Goal: Task Accomplishment & Management: Use online tool/utility

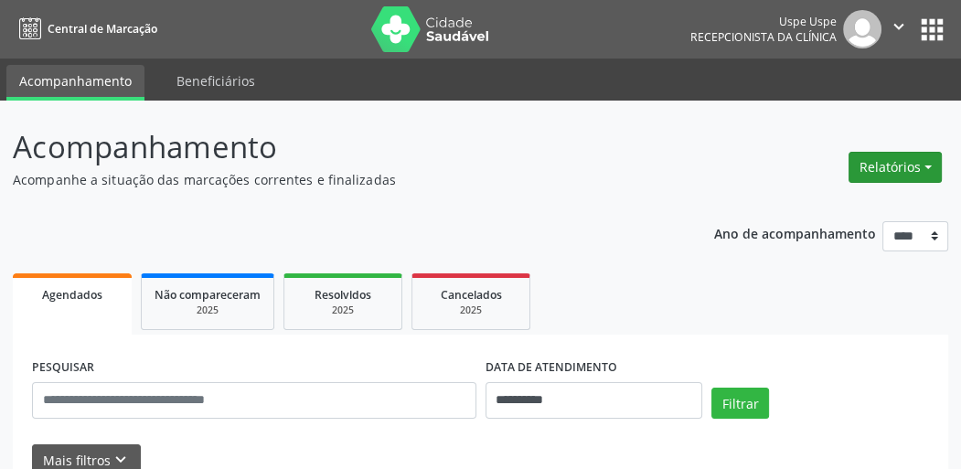
click at [875, 155] on button "Relatórios" at bounding box center [895, 167] width 93 height 31
click at [875, 169] on button "Relatórios" at bounding box center [895, 167] width 93 height 31
click at [875, 170] on button "Relatórios" at bounding box center [895, 167] width 93 height 31
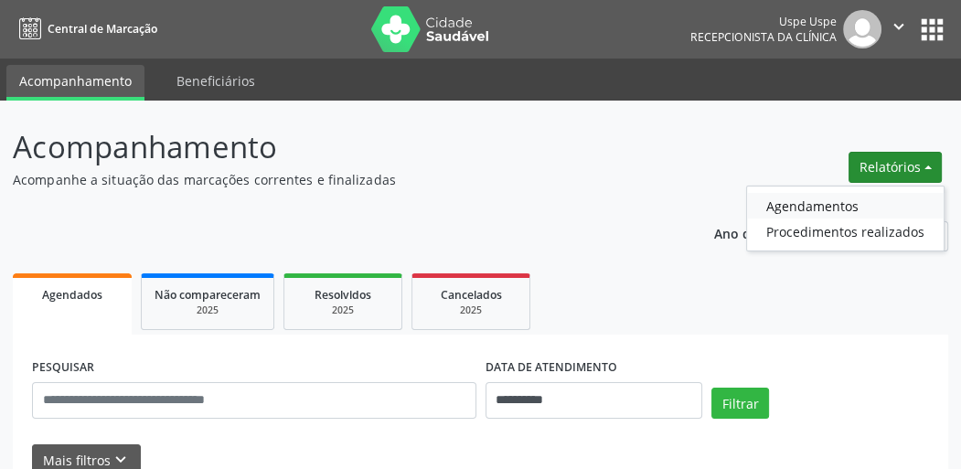
click at [801, 204] on link "Agendamentos" at bounding box center [845, 206] width 197 height 26
select select "*"
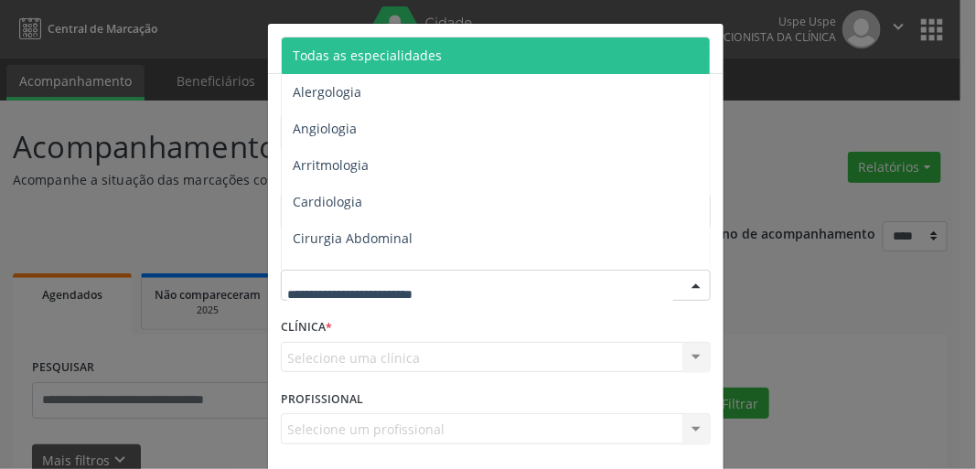
click at [349, 273] on div at bounding box center [496, 285] width 430 height 31
type input "***"
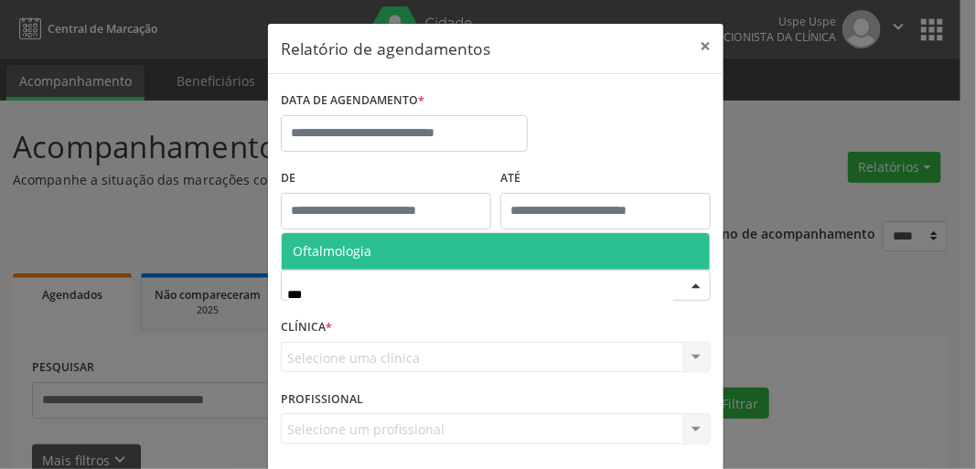
click at [338, 245] on span "Oftalmologia" at bounding box center [332, 250] width 79 height 17
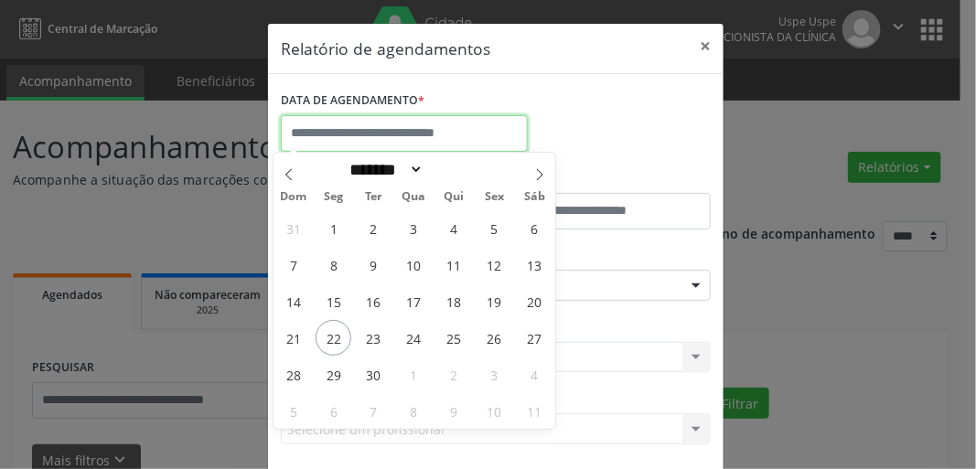
click at [390, 116] on input "text" at bounding box center [404, 133] width 247 height 37
click at [331, 337] on span "22" at bounding box center [333, 338] width 36 height 36
type input "**********"
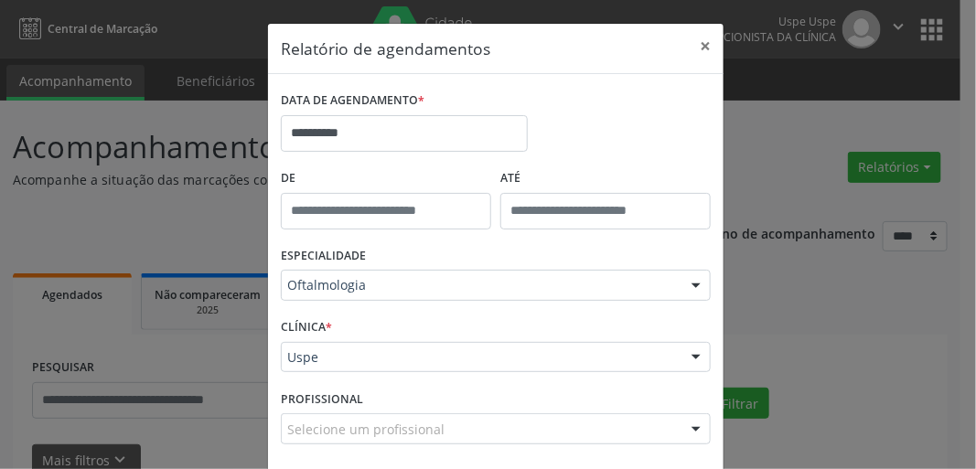
scroll to position [80, 0]
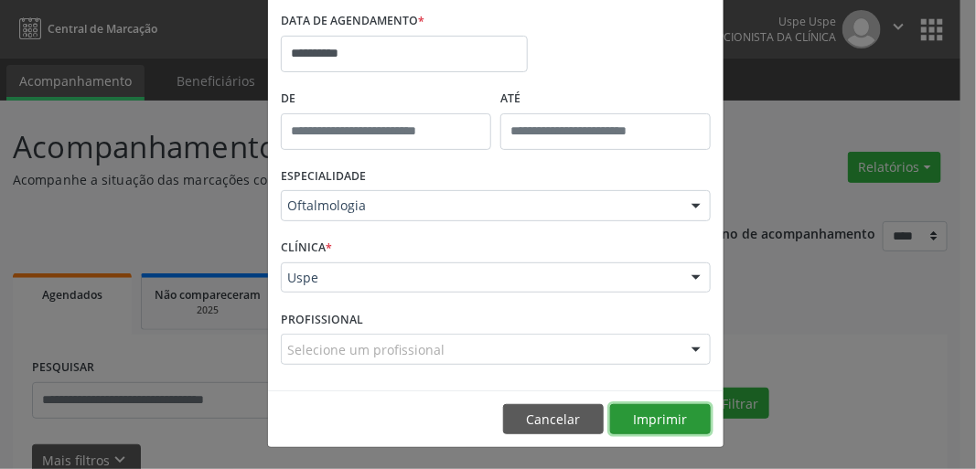
click at [654, 416] on button "Imprimir" at bounding box center [660, 419] width 101 height 31
